Goal: Task Accomplishment & Management: Use online tool/utility

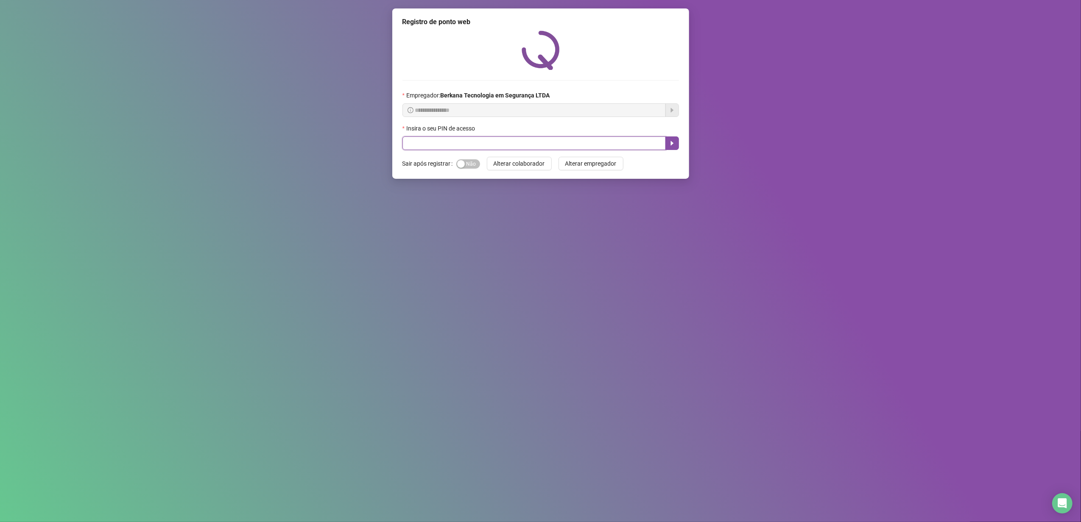
click at [524, 141] on input "text" at bounding box center [533, 144] width 263 height 14
type input "*****"
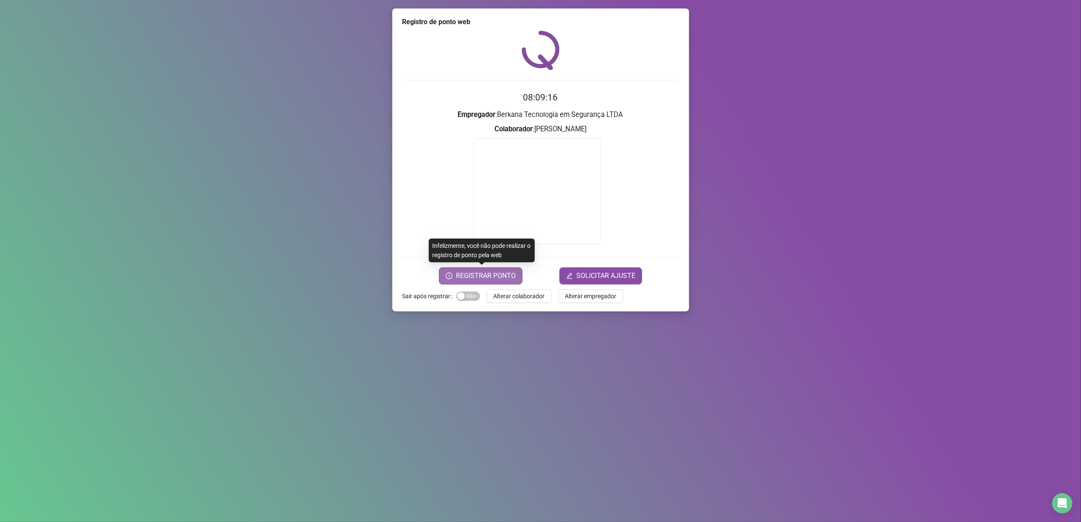
click at [504, 283] on button "REGISTRAR PONTO" at bounding box center [481, 276] width 84 height 17
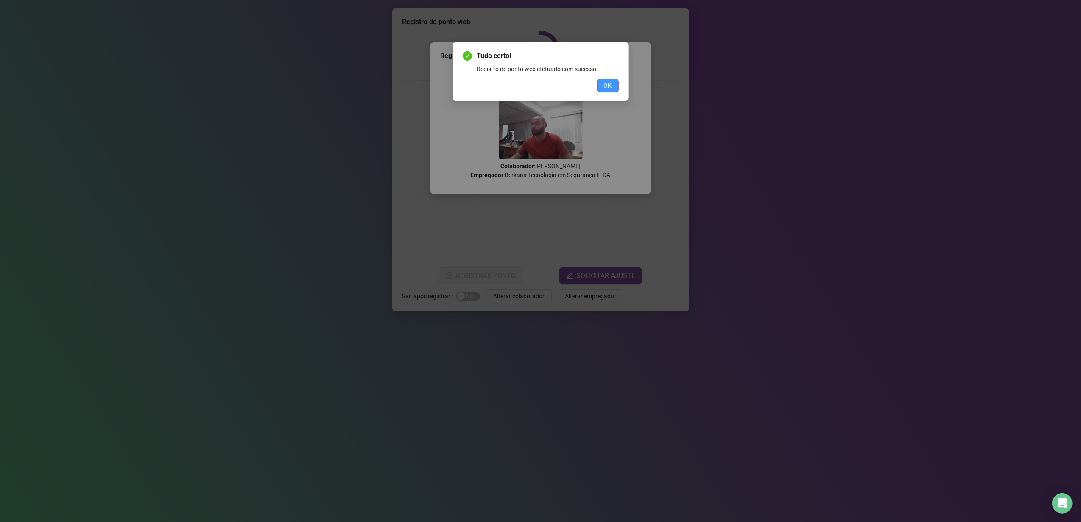
click at [609, 89] on span "OK" at bounding box center [608, 85] width 8 height 9
